Goal: Transaction & Acquisition: Purchase product/service

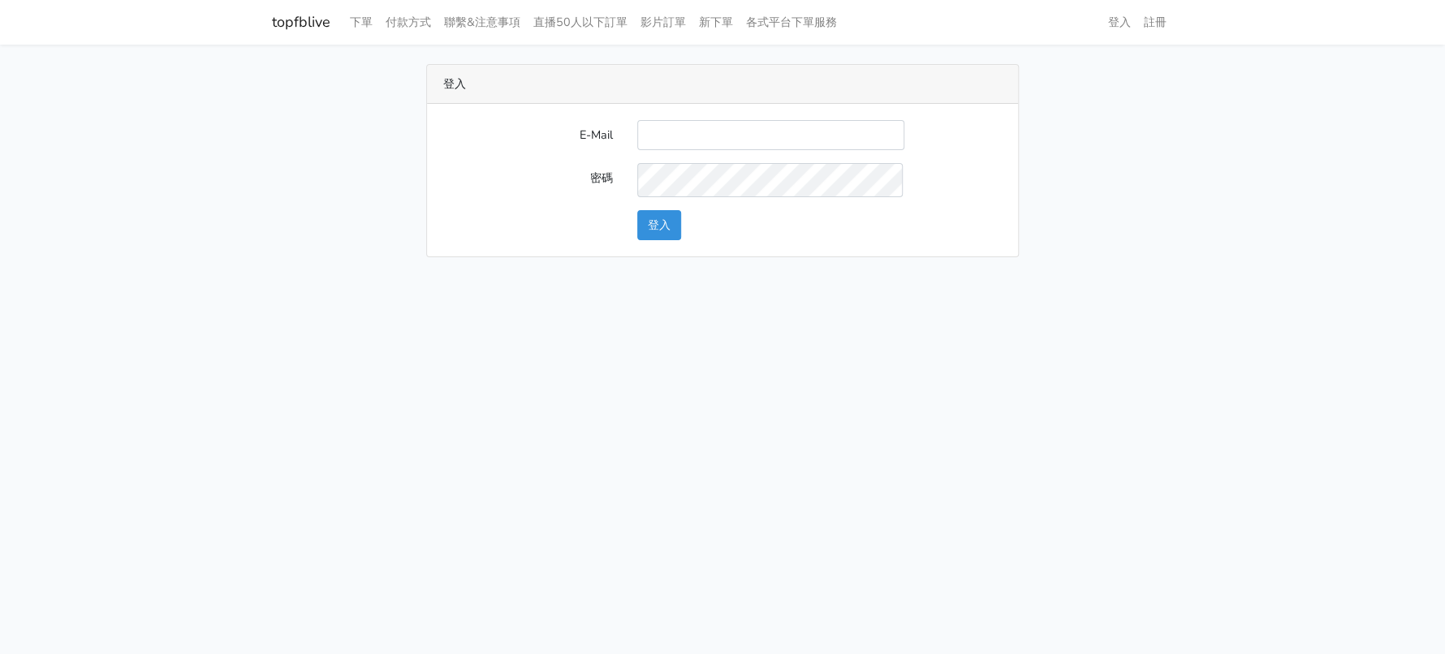
click at [758, 145] on input "E-Mail" at bounding box center [770, 135] width 267 height 30
click at [422, 277] on html "topfblive 下單 付款方式 聯繫&注意事項 直播50人以下訂單 影片訂單 新下單 各式平台下單服務 登入 註冊" at bounding box center [722, 138] width 1445 height 277
click at [674, 141] on input "E-Mail" at bounding box center [770, 135] width 267 height 30
type input "a0930115212@gmail.com"
click at [657, 240] on button "登入" at bounding box center [659, 225] width 44 height 30
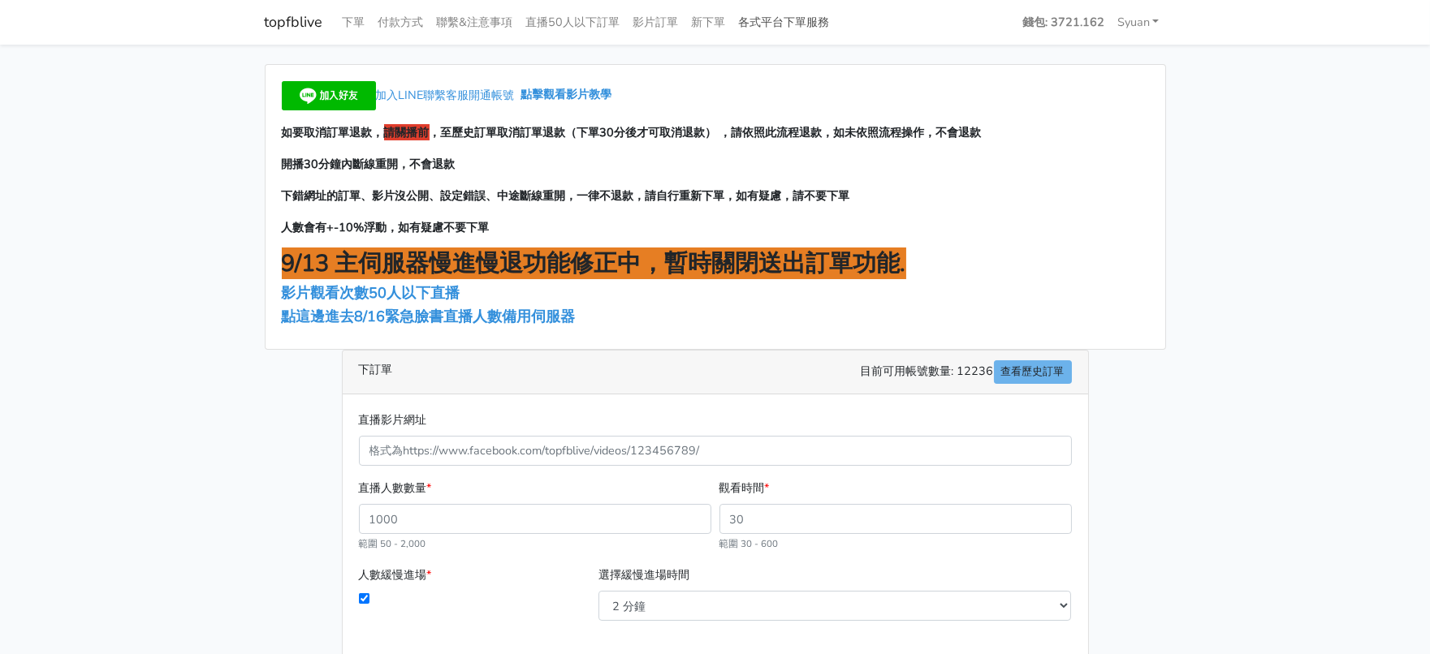
click at [836, 19] on link "各式平台下單服務" at bounding box center [784, 22] width 104 height 32
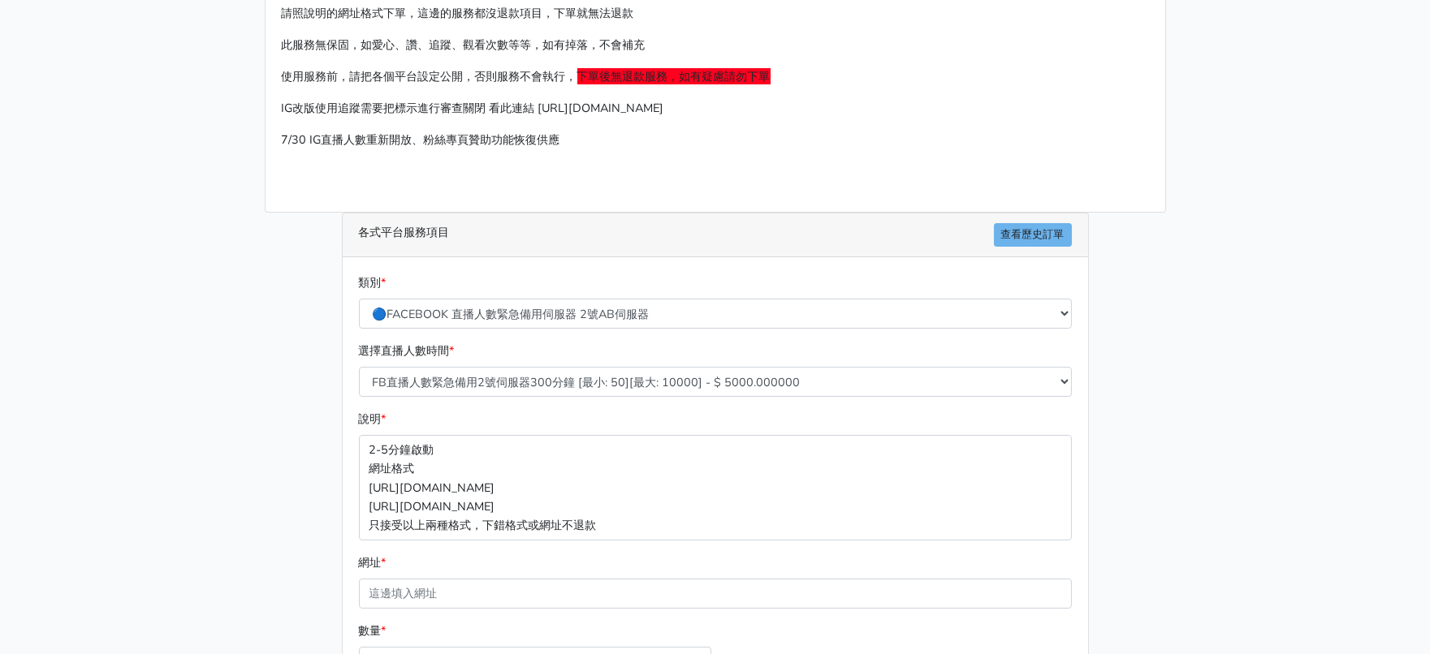
scroll to position [202, 0]
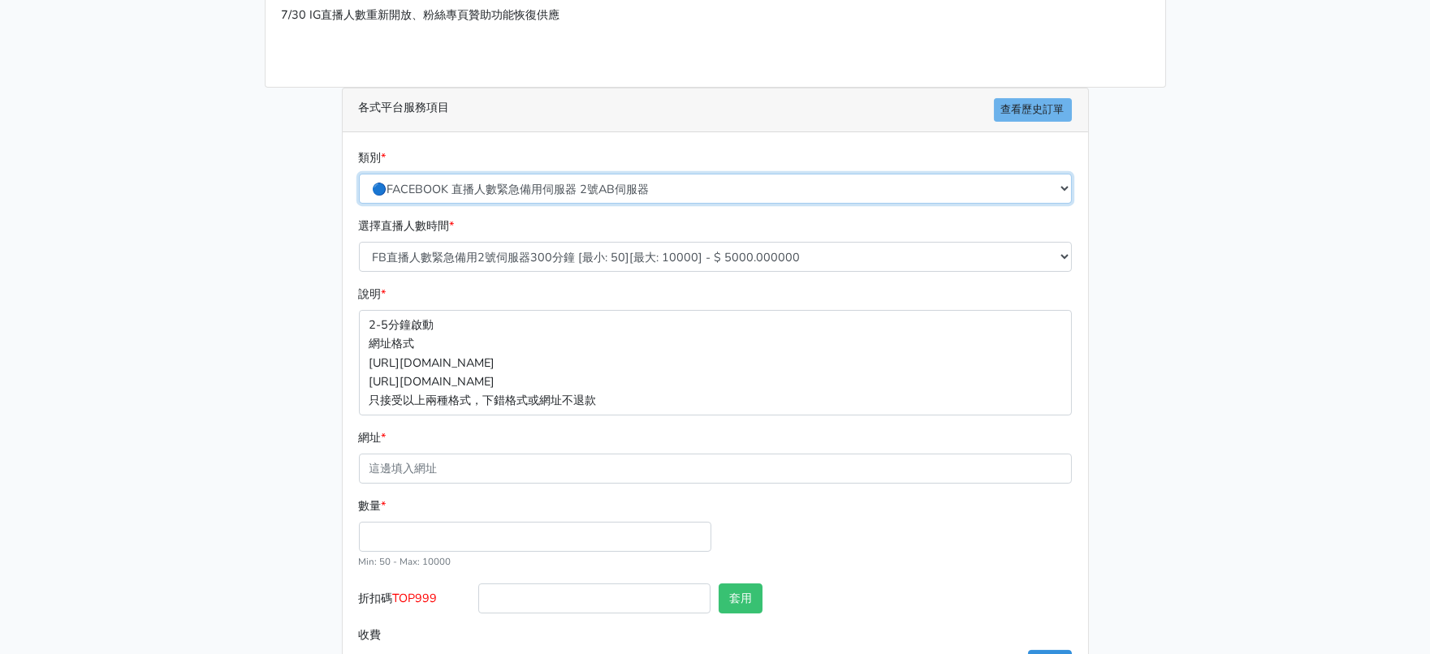
click at [686, 204] on select "🔵FACEBOOK 直播人數緊急備用伺服器 2號AB伺服器 🔵FACEBOOK 網軍專用貼文留言 安全保密 🔵FACEBOOK 直播人數緊急備用伺服器 J1 …" at bounding box center [715, 189] width 713 height 30
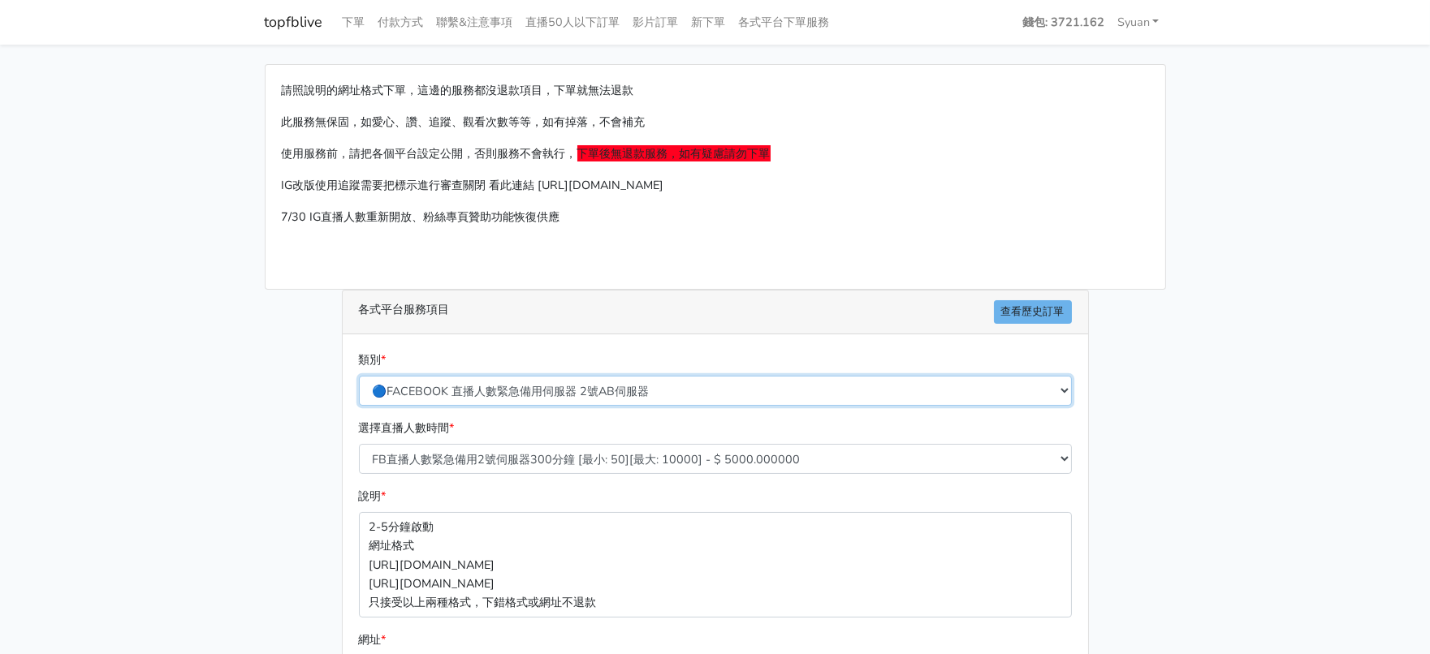
scroll to position [304, 0]
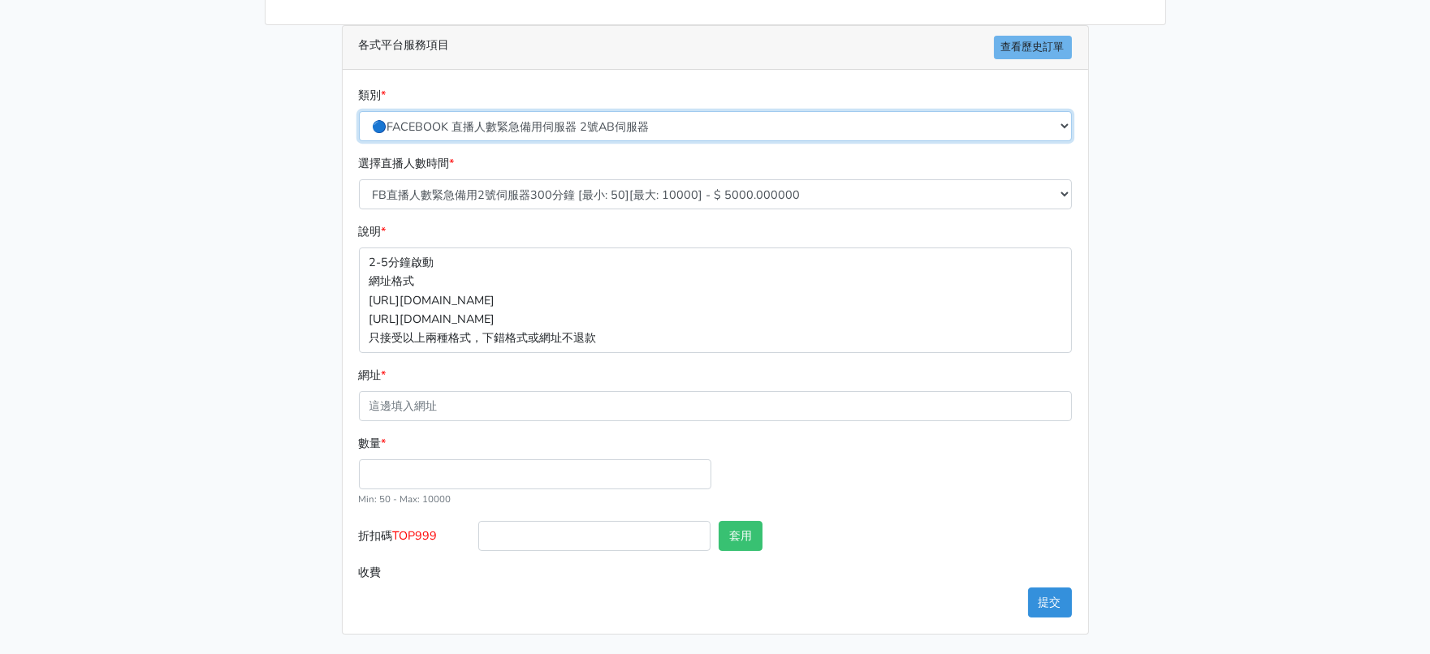
click at [586, 131] on select "🔵FACEBOOK 直播人數緊急備用伺服器 2號AB伺服器 🔵FACEBOOK 網軍專用貼文留言 安全保密 🔵FACEBOOK 直播人數緊急備用伺服器 J1 …" at bounding box center [715, 126] width 713 height 30
click at [360, 117] on select "🔵FACEBOOK 直播人數緊急備用伺服器 2號AB伺服器 🔵FACEBOOK 網軍專用貼文留言 安全保密 🔵FACEBOOK 直播人數緊急備用伺服器 J1 …" at bounding box center [715, 126] width 713 height 30
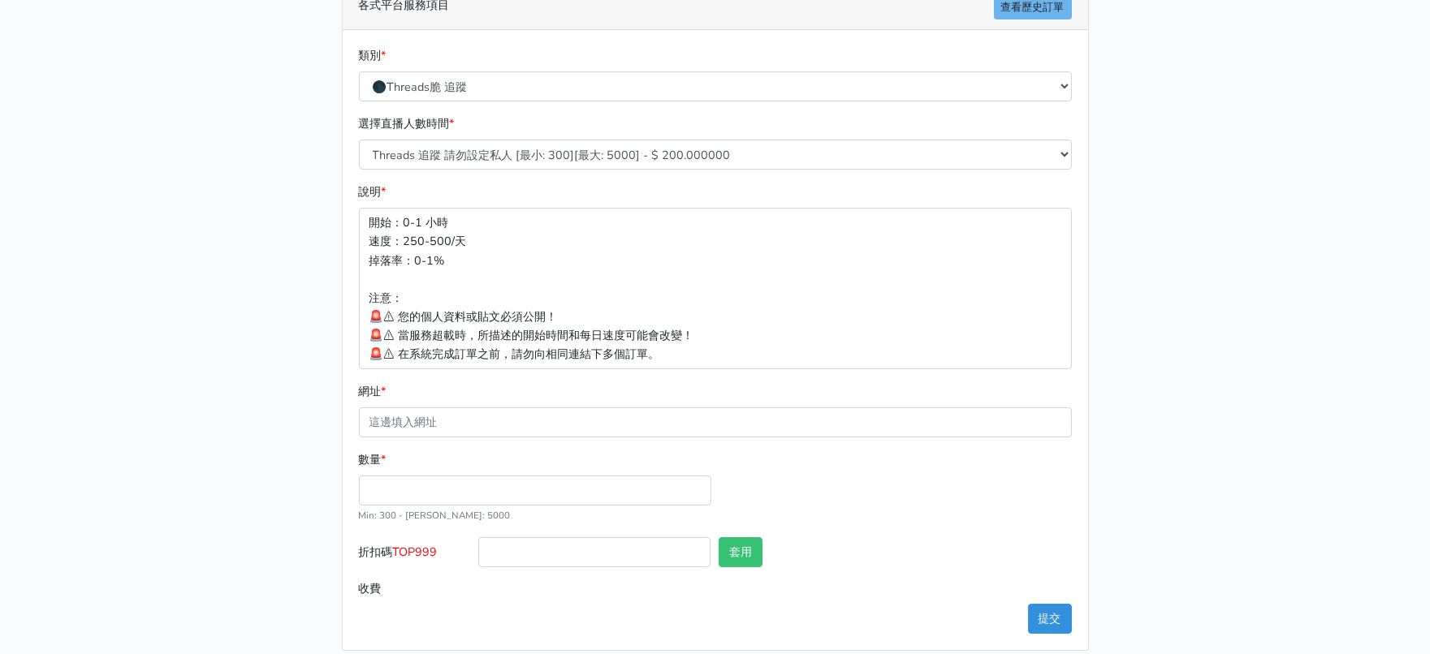
click at [160, 511] on main "請照說明的網址格式下單，這邊的服務都沒退款項目，下單就無法退款 此服務無保固，如愛心、讚、追蹤、觀看次數等等，如有掉落，不會補充 使用服務前，請把各個平台設定…" at bounding box center [715, 205] width 1430 height 931
click at [537, 101] on select "🔵FACEBOOK 直播人數緊急備用伺服器 2號AB伺服器 🔵FACEBOOK 網軍專用貼文留言 安全保密 🔵FACEBOOK 直播人數緊急備用伺服器 J1 …" at bounding box center [715, 86] width 713 height 30
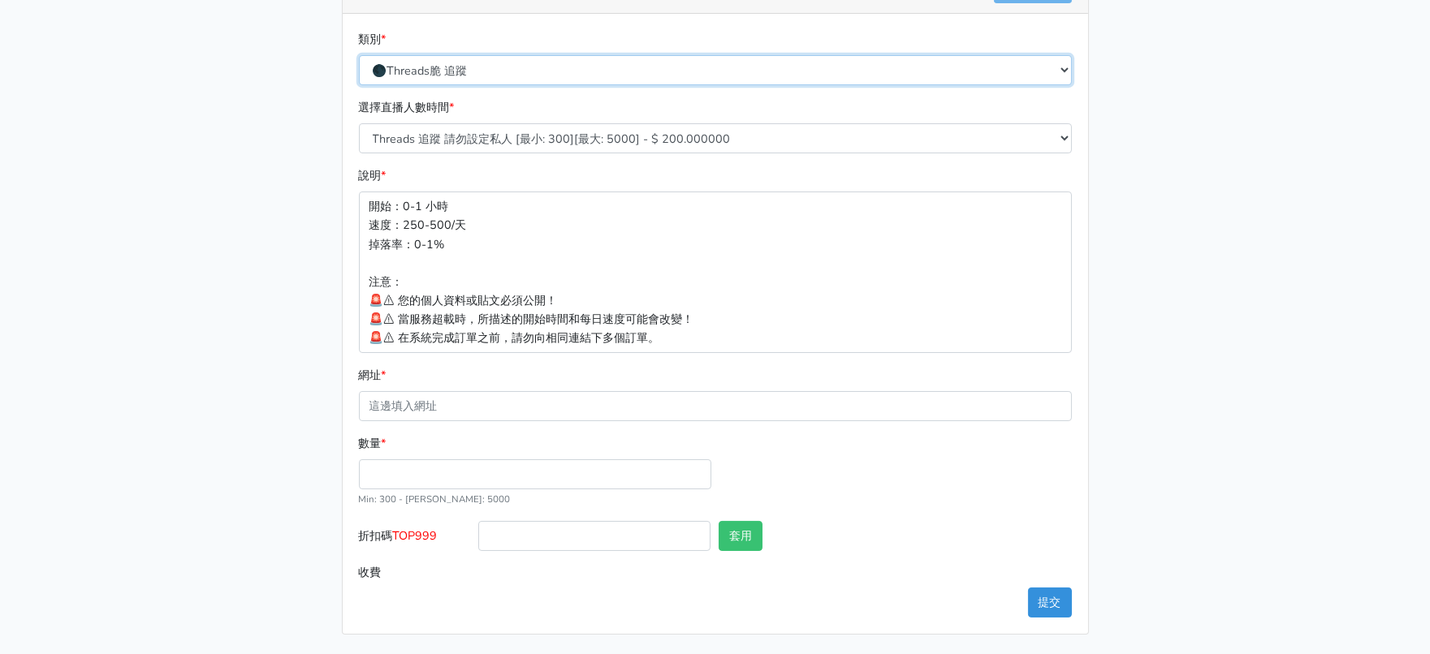
scroll to position [405, 0]
click at [444, 55] on select "🔵FACEBOOK 直播人數緊急備用伺服器 2號AB伺服器 🔵FACEBOOK 網軍專用貼文留言 安全保密 🔵FACEBOOK 直播人數緊急備用伺服器 J1 …" at bounding box center [715, 70] width 713 height 30
select select "🔵2/12新增FACEBOOK 直播人數緊急備用伺服器 SC伺服器"
click at [360, 55] on select "🔵FACEBOOK 直播人數緊急備用伺服器 2號AB伺服器 🔵FACEBOOK 網軍專用貼文留言 安全保密 🔵FACEBOOK 直播人數緊急備用伺服器 J1 …" at bounding box center [715, 70] width 713 height 30
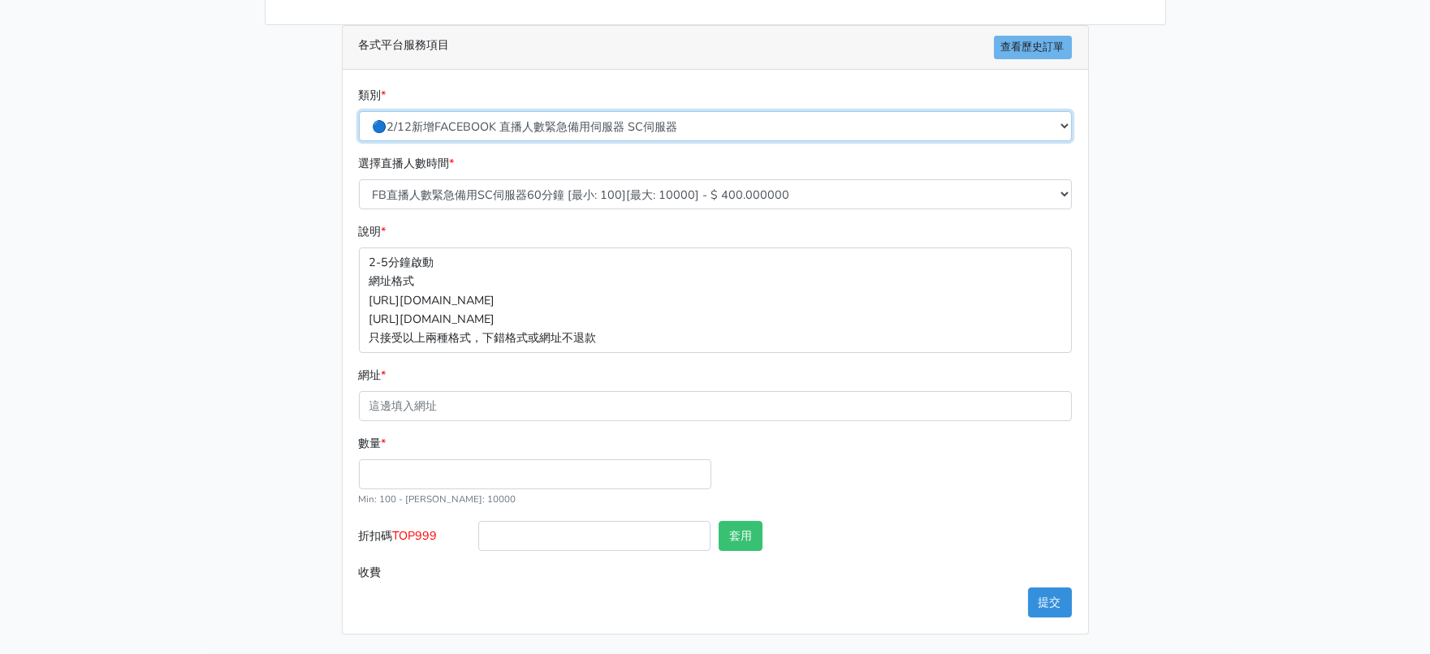
scroll to position [376, 0]
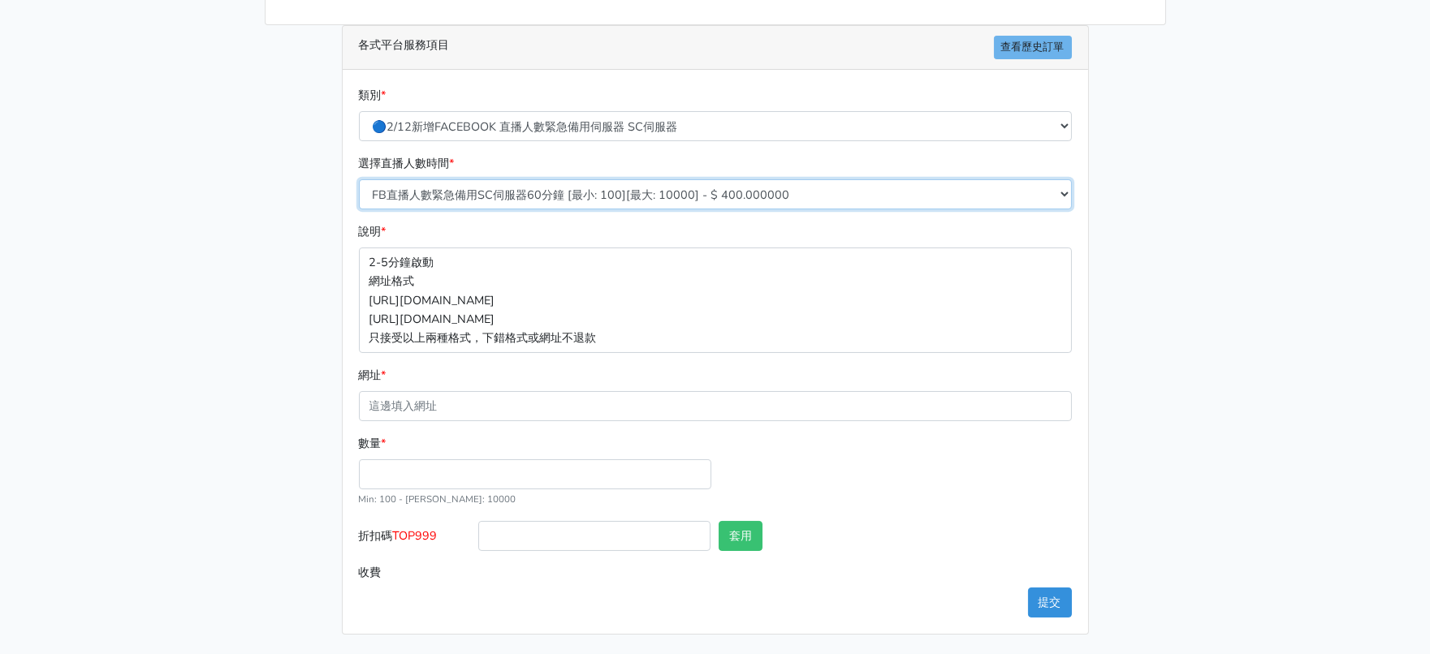
click at [548, 179] on select "FB直播人數緊急備用SC伺服器60分鐘 [最小: 100][最大: 10000] - $ 400.000000 FB直播人數緊急備用SC伺服器120分鐘 [最…" at bounding box center [715, 194] width 713 height 30
click at [360, 179] on select "FB直播人數緊急備用SC伺服器60分鐘 [最小: 100][最大: 10000] - $ 400.000000 FB直播人數緊急備用SC伺服器120分鐘 [最…" at bounding box center [715, 194] width 713 height 30
click at [589, 179] on select "FB直播人數緊急備用SC伺服器60分鐘 [最小: 100][最大: 10000] - $ 400.000000 FB直播人數緊急備用SC伺服器120分鐘 [最…" at bounding box center [715, 194] width 713 height 30
select select "636"
click at [360, 179] on select "FB直播人數緊急備用SC伺服器60分鐘 [最小: 100][最大: 10000] - $ 400.000000 FB直播人數緊急備用SC伺服器120分鐘 [最…" at bounding box center [715, 194] width 713 height 30
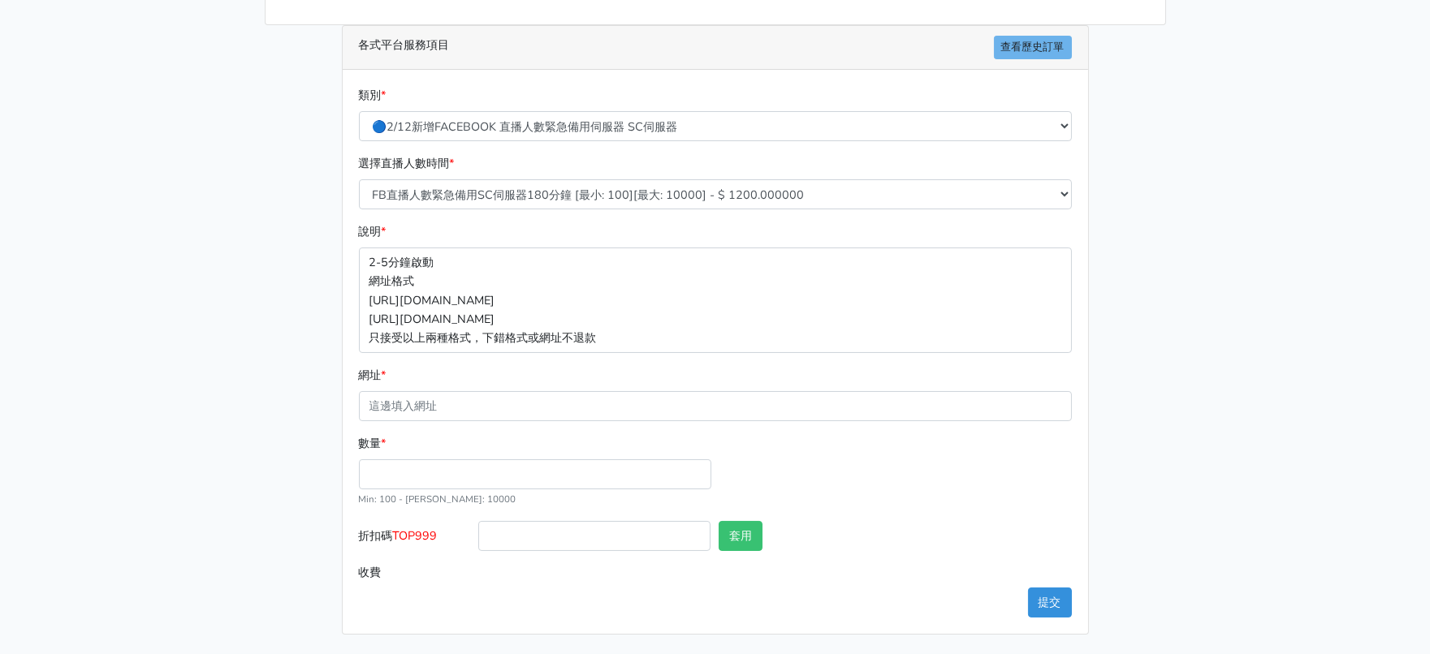
click at [86, 333] on main "請照說明的網址格式下單，這邊的服務都沒退款項目，下單就無法退款 此服務無保固，如愛心、讚、追蹤、觀看次數等等，如有掉落，不會補充 使用服務前，請把各個平台設定…" at bounding box center [715, 217] width 1430 height 875
click at [404, 460] on input "數量 *" at bounding box center [535, 475] width 352 height 30
type input "300"
type input "360.000"
click at [438, 528] on span "TOP999" at bounding box center [415, 536] width 45 height 16
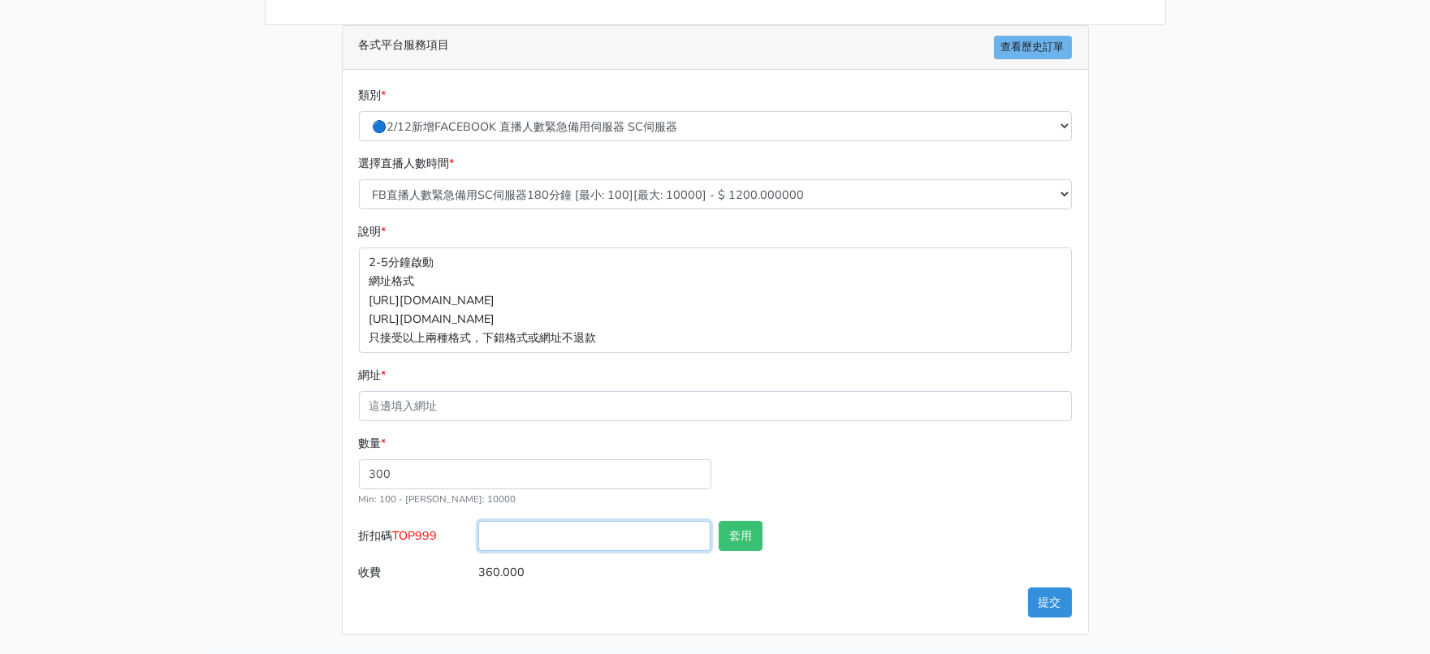
click at [478, 521] on input "折扣碼 TOP999" at bounding box center [594, 536] width 232 height 30
click at [438, 528] on span "TOP999" at bounding box center [415, 536] width 45 height 16
click at [478, 521] on input "折扣碼 TOP999" at bounding box center [594, 536] width 232 height 30
copy span "TOP999"
click at [498, 523] on input "折扣碼 TOP999" at bounding box center [594, 536] width 232 height 30
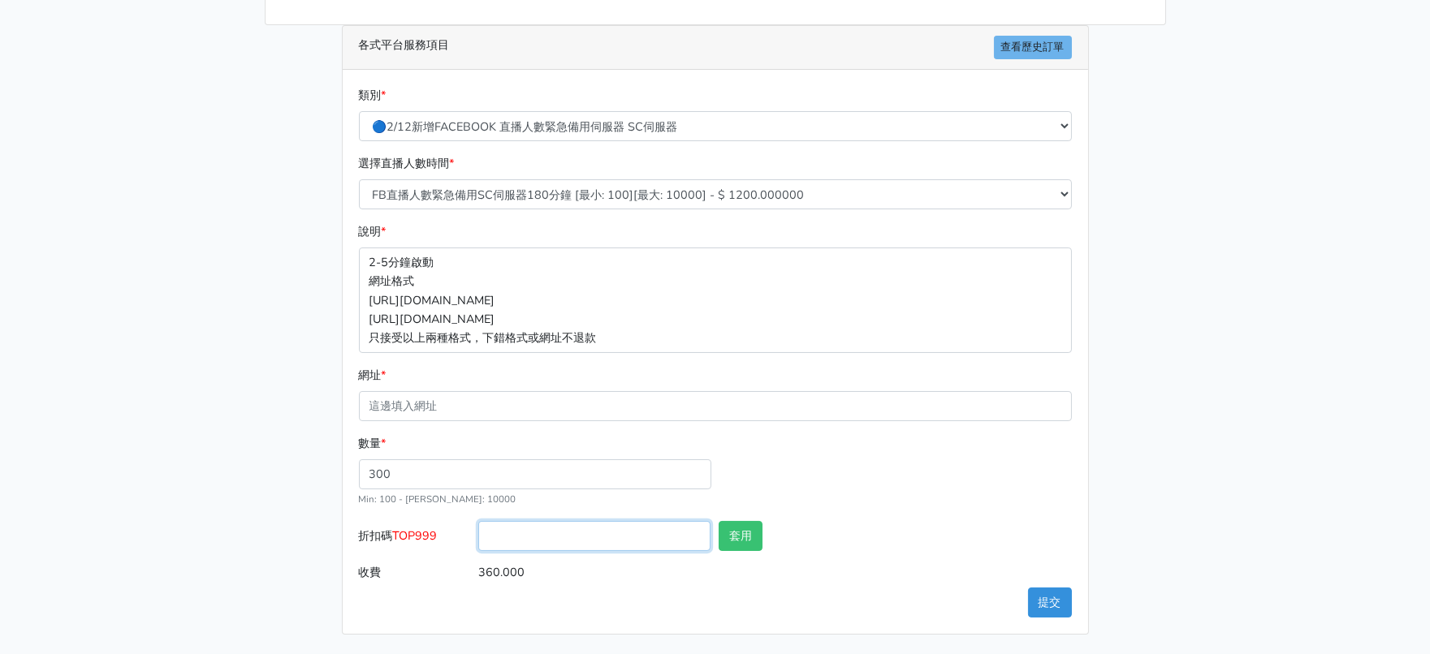
paste input "TOP999"
type input "TOP999"
click at [748, 542] on div "套用" at bounding box center [775, 539] width 120 height 37
click at [748, 538] on div "套用" at bounding box center [775, 539] width 120 height 37
click at [780, 521] on div "套用" at bounding box center [775, 539] width 120 height 37
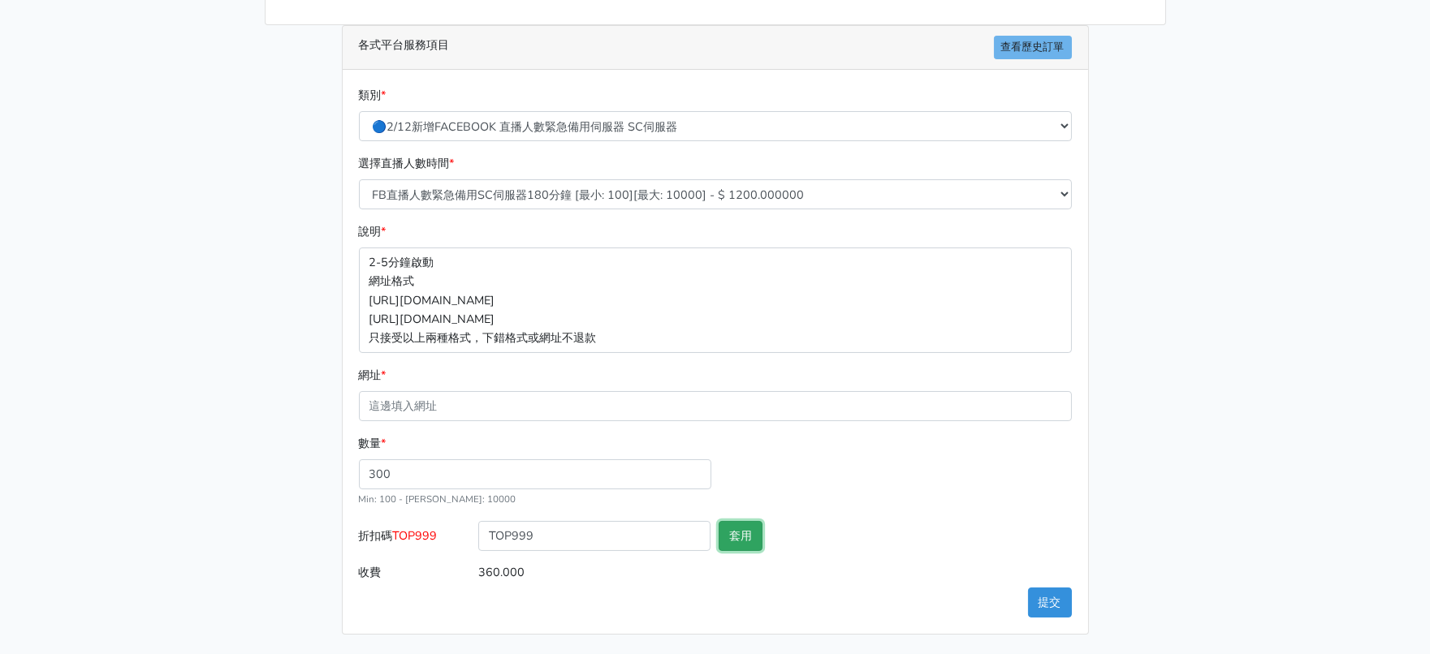
click at [759, 521] on button "套用" at bounding box center [741, 536] width 44 height 30
type input "套用失敗"
drag, startPoint x: 1192, startPoint y: 411, endPoint x: 206, endPoint y: 25, distance: 1058.5
click at [1172, 398] on main "請照說明的網址格式下單，這邊的服務都沒退款項目，下單就無法退款 此服務無保固，如愛心、讚、追蹤、觀看次數等等，如有掉落，不會補充 使用服務前，請把各個平台設定…" at bounding box center [715, 217] width 1430 height 875
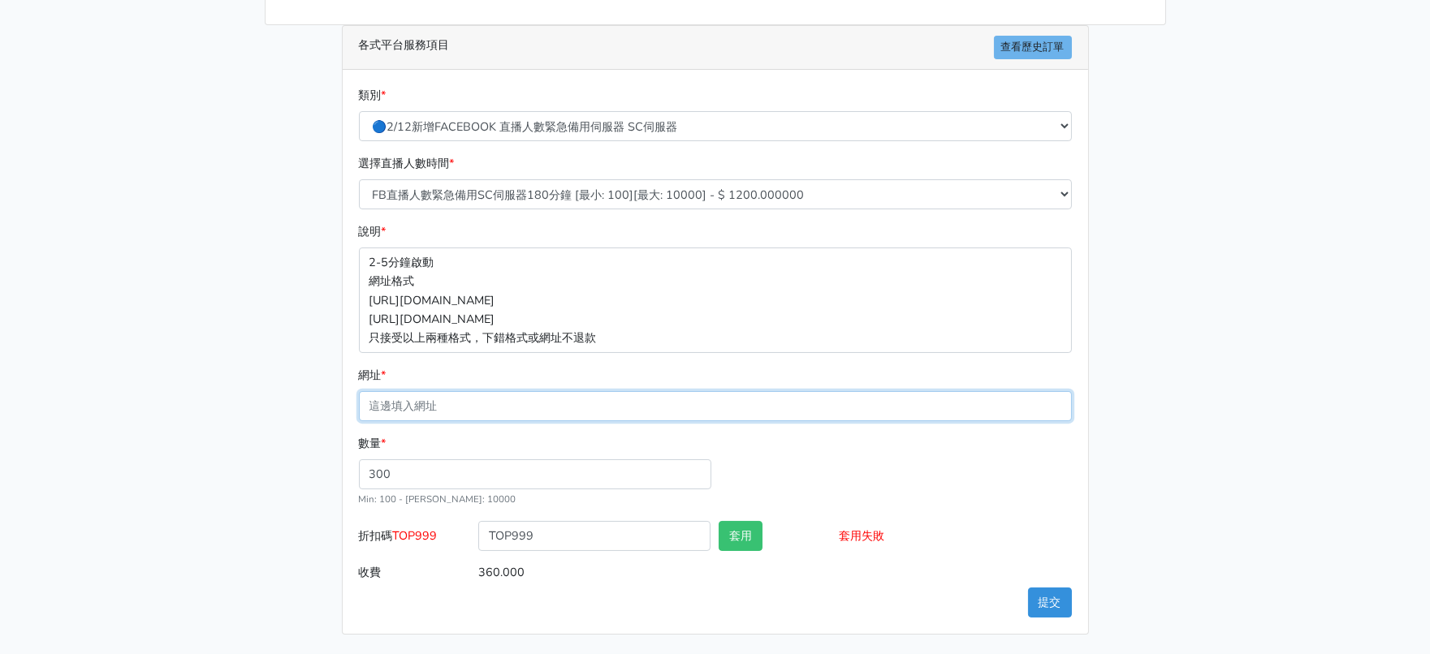
click at [511, 391] on input "網址 *" at bounding box center [715, 406] width 713 height 30
paste input "[URL][DOMAIN_NAME]"
type input "[URL][DOMAIN_NAME]"
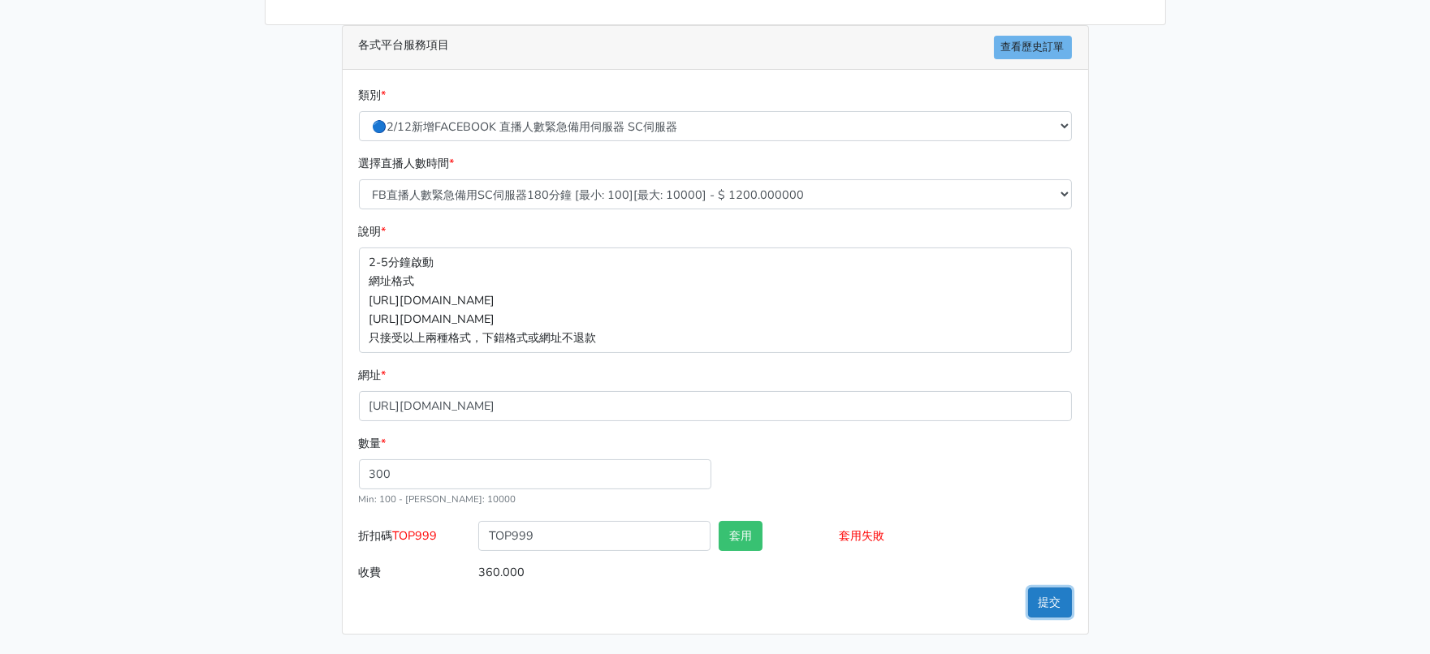
click at [1048, 596] on button "提交" at bounding box center [1050, 603] width 44 height 30
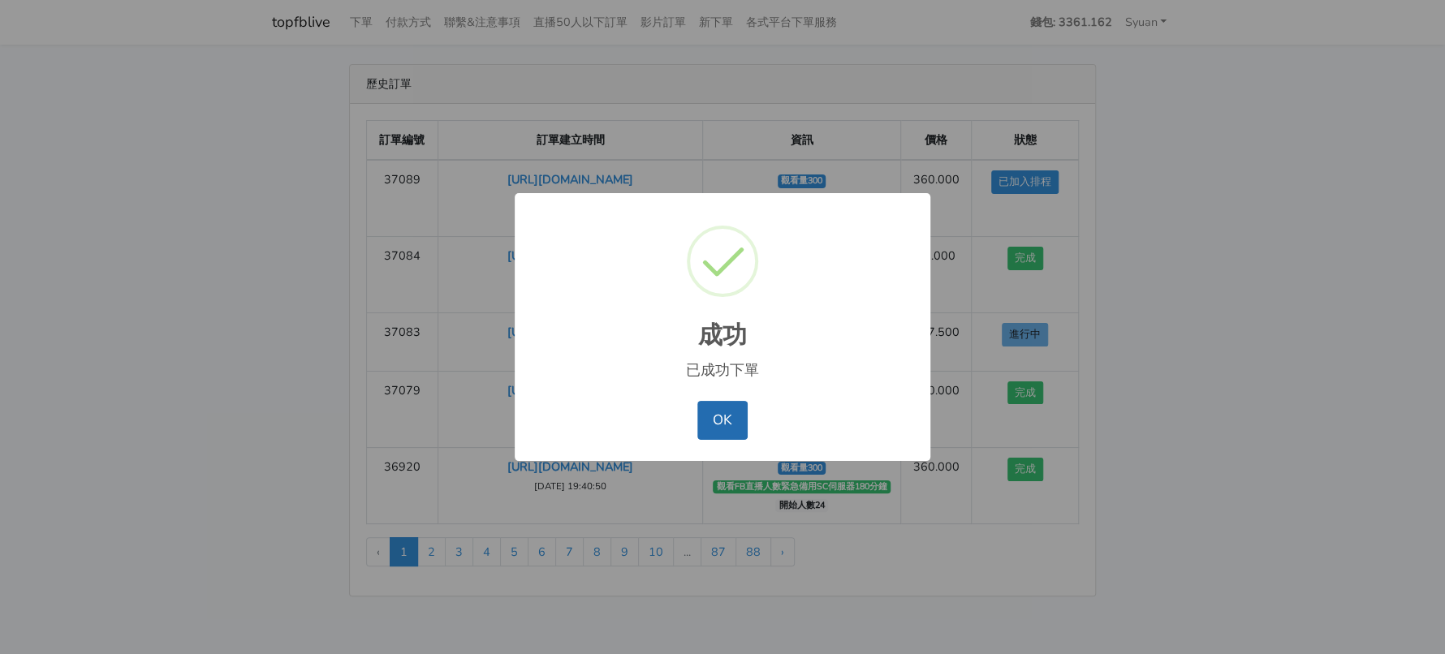
click at [728, 439] on button "OK" at bounding box center [723, 420] width 50 height 39
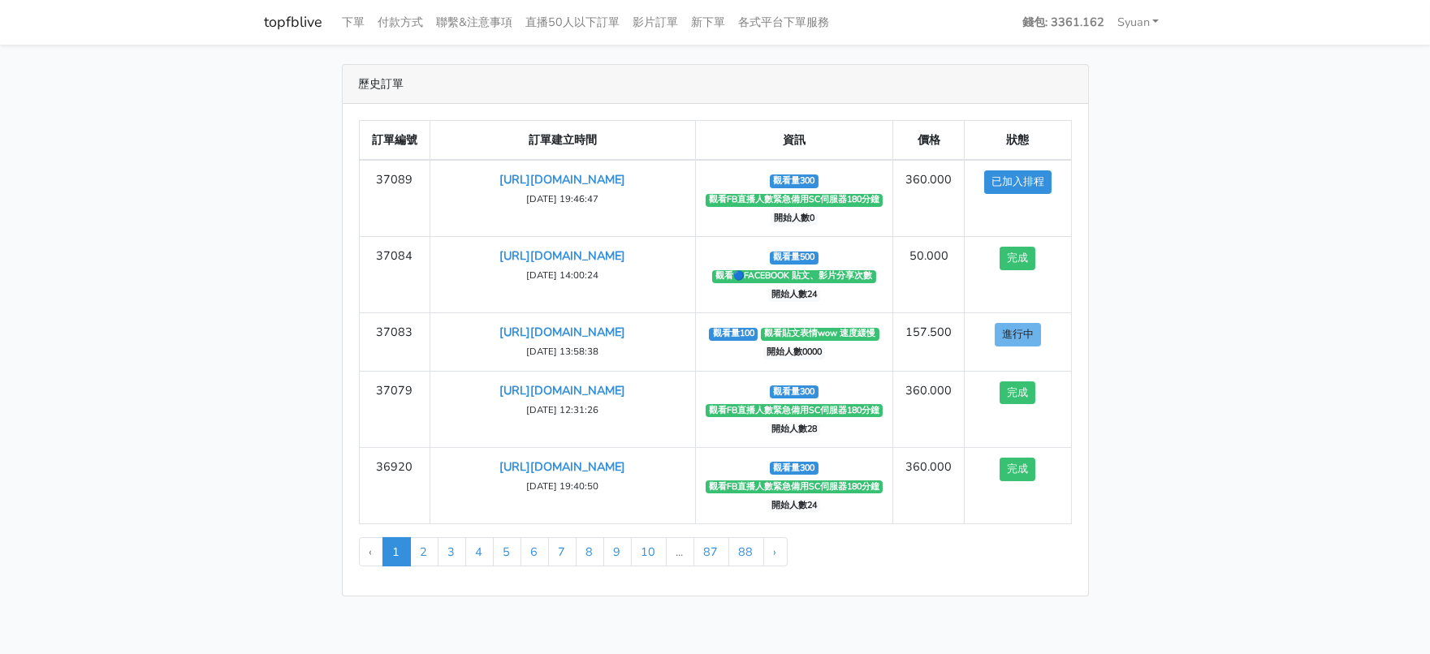
scroll to position [101, 0]
